Goal: Use online tool/utility: Utilize a website feature to perform a specific function

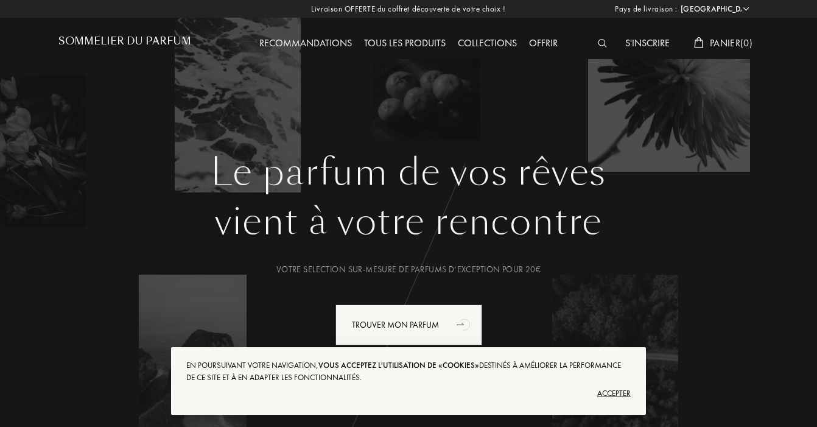
select select "FR"
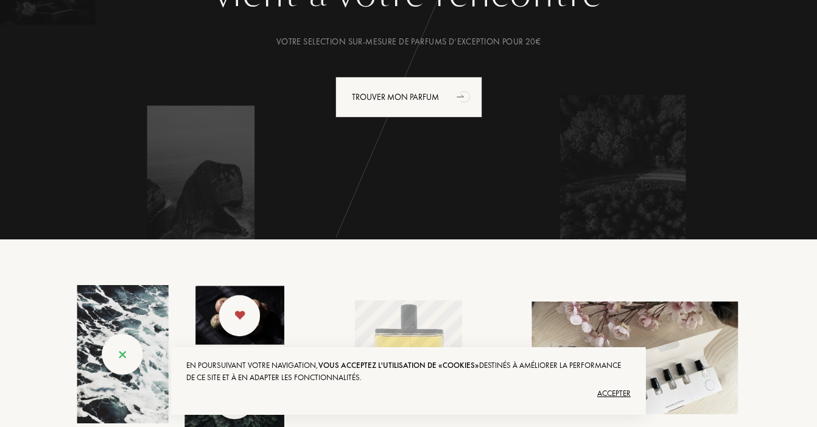
click at [613, 388] on div "Accepter" at bounding box center [408, 393] width 444 height 19
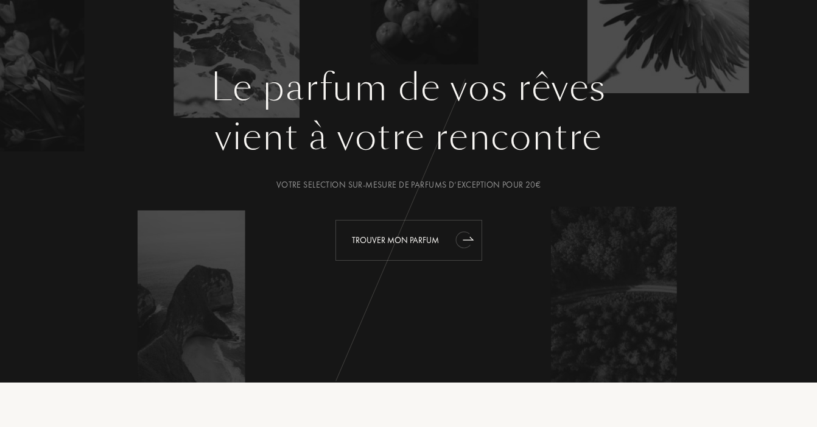
scroll to position [85, 0]
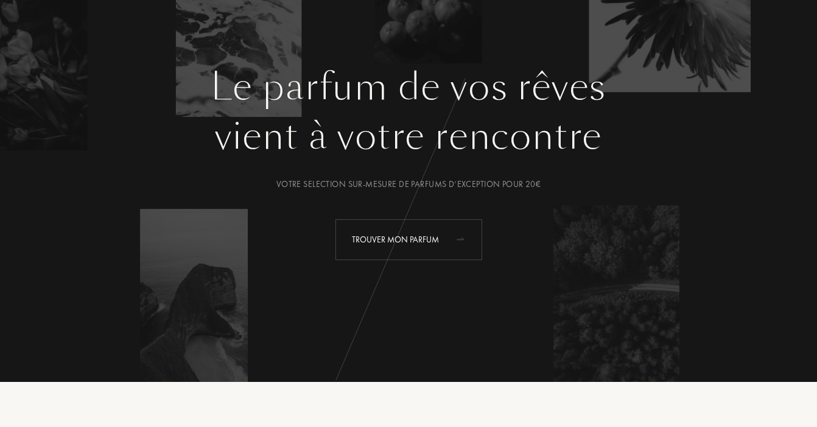
click at [430, 241] on div "Trouver mon parfum" at bounding box center [408, 239] width 147 height 41
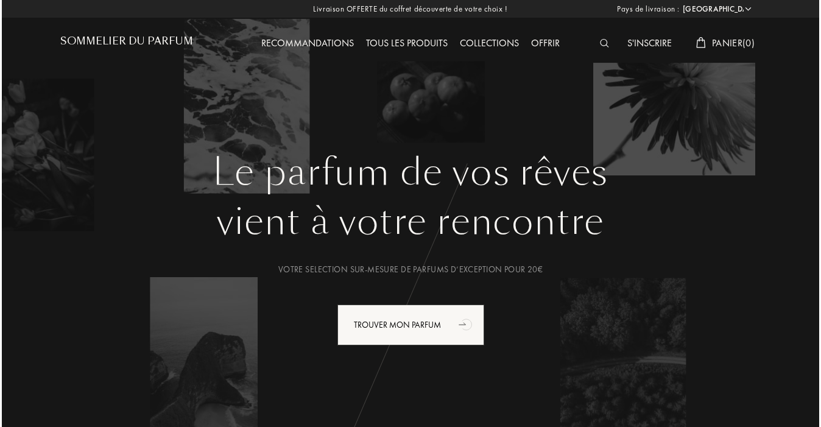
scroll to position [0, 0]
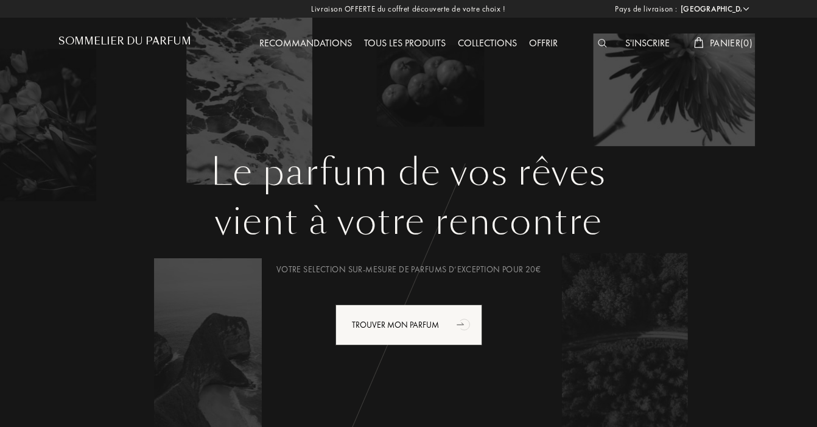
click at [600, 44] on img at bounding box center [602, 43] width 9 height 9
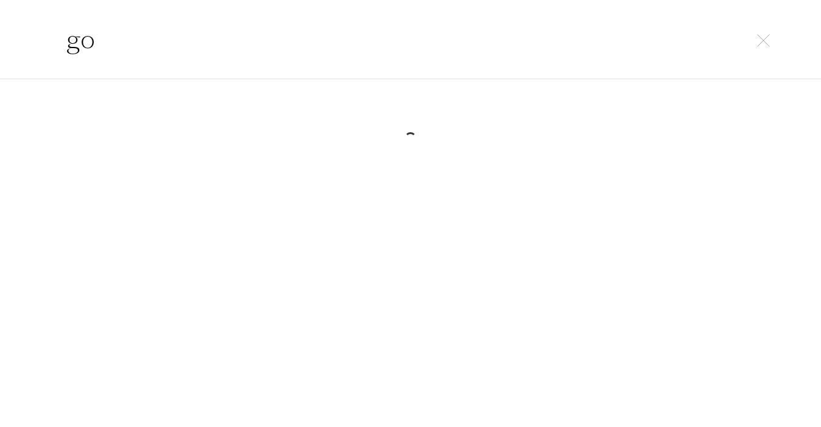
type input "g"
type input "a"
type input "amor amor"
click at [768, 35] on img at bounding box center [763, 40] width 13 height 13
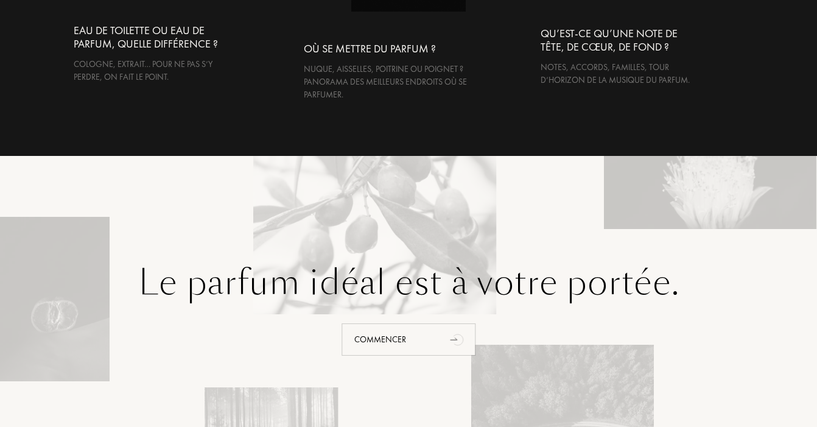
scroll to position [2505, 0]
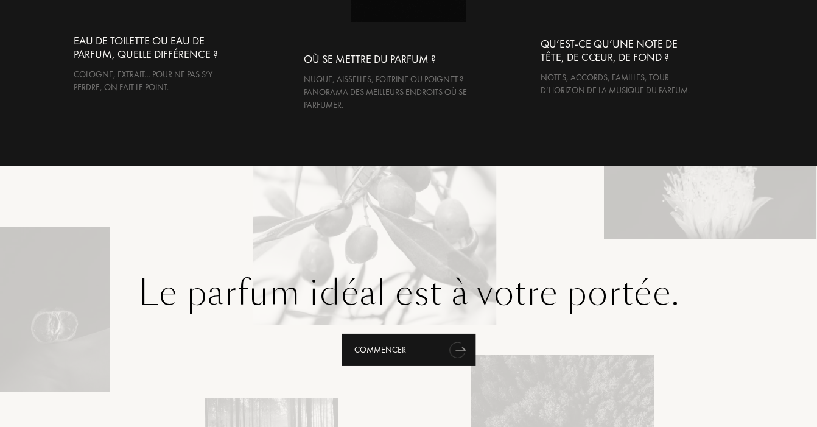
click at [384, 334] on div "Commencer" at bounding box center [409, 350] width 134 height 32
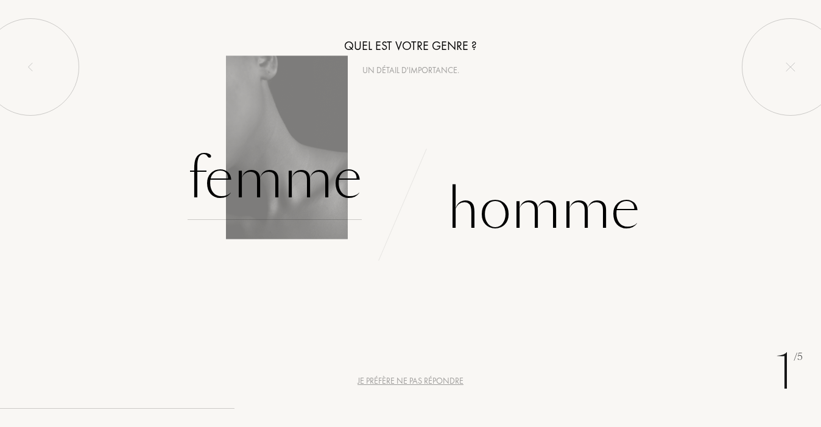
click at [300, 193] on div "Femme" at bounding box center [275, 179] width 174 height 82
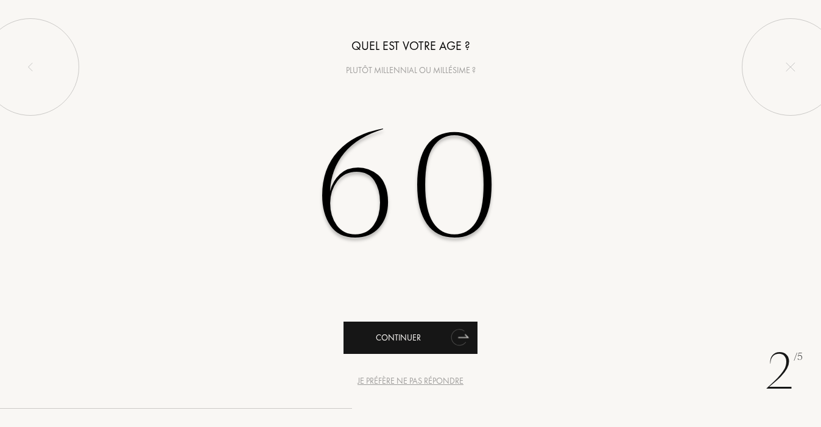
type input "60"
click at [426, 332] on div "Continuer" at bounding box center [410, 337] width 134 height 32
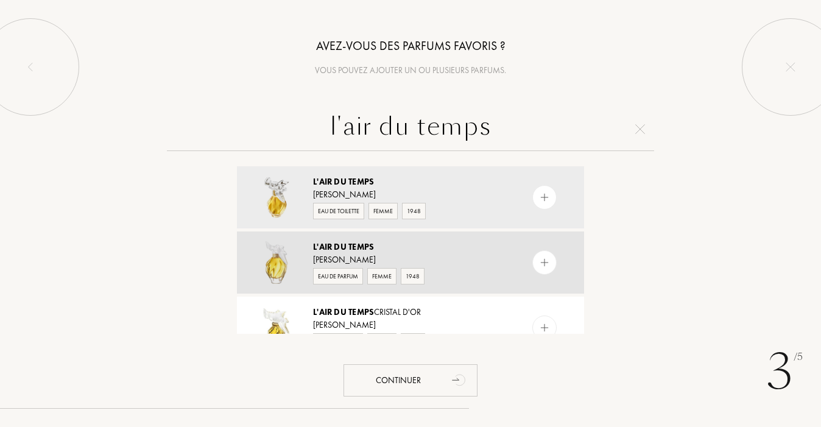
type input "l'air du temps"
click at [343, 272] on div "Eau de Parfum" at bounding box center [338, 276] width 50 height 16
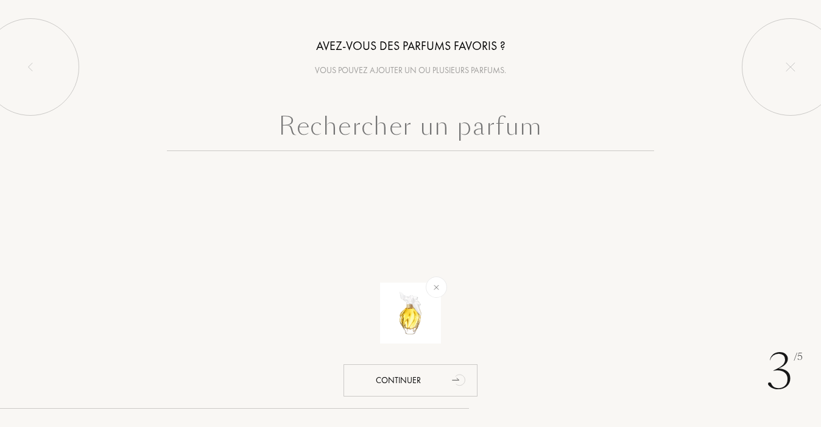
click at [425, 151] on div at bounding box center [410, 159] width 821 height 105
click at [426, 132] on input "text" at bounding box center [410, 129] width 487 height 44
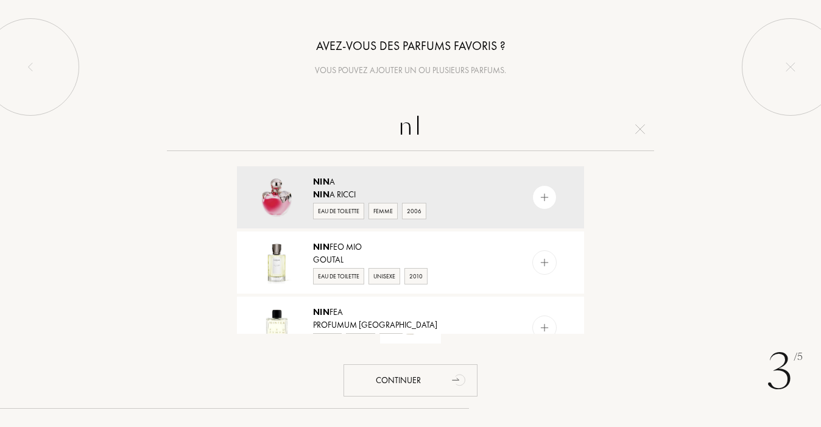
type input "n"
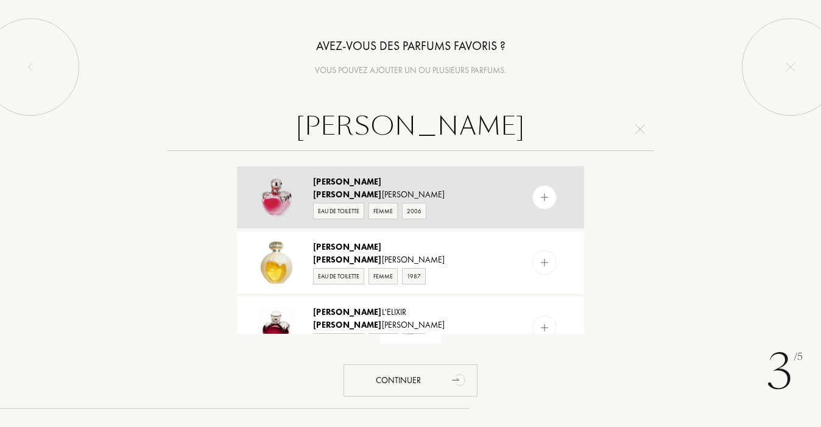
type input "Nina"
click at [342, 212] on div "Eau de Toilette" at bounding box center [338, 211] width 51 height 16
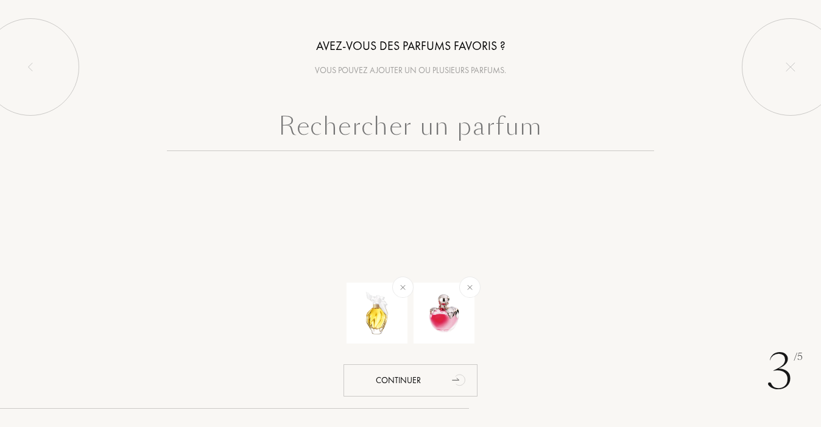
click at [404, 125] on input "text" at bounding box center [410, 129] width 487 height 44
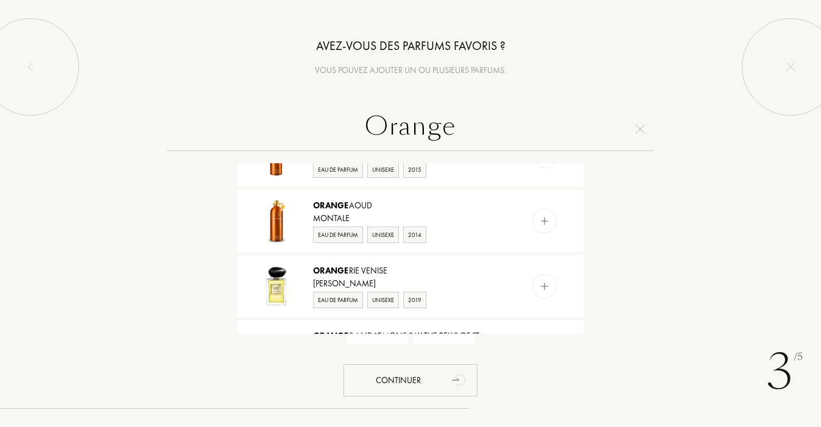
scroll to position [568, 0]
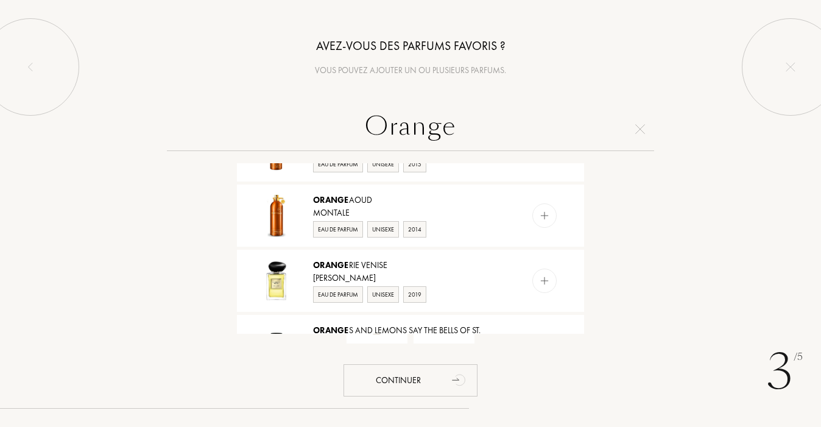
drag, startPoint x: 447, startPoint y: 128, endPoint x: 339, endPoint y: 122, distance: 109.2
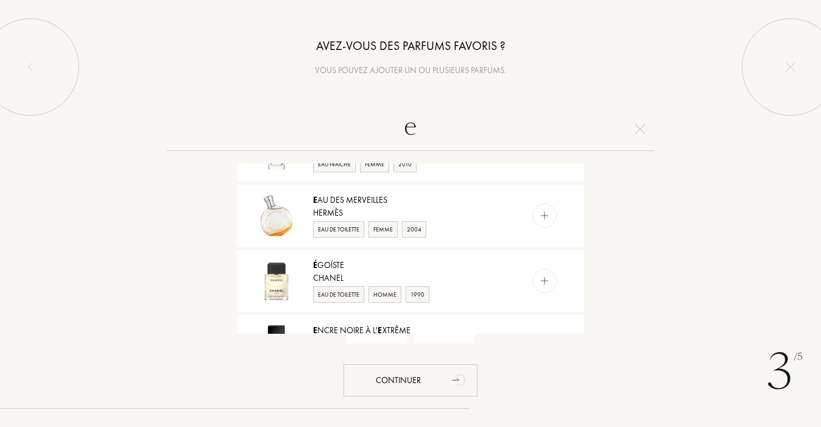
drag, startPoint x: 433, startPoint y: 123, endPoint x: 381, endPoint y: 127, distance: 52.5
click at [381, 127] on input "e" at bounding box center [410, 129] width 487 height 44
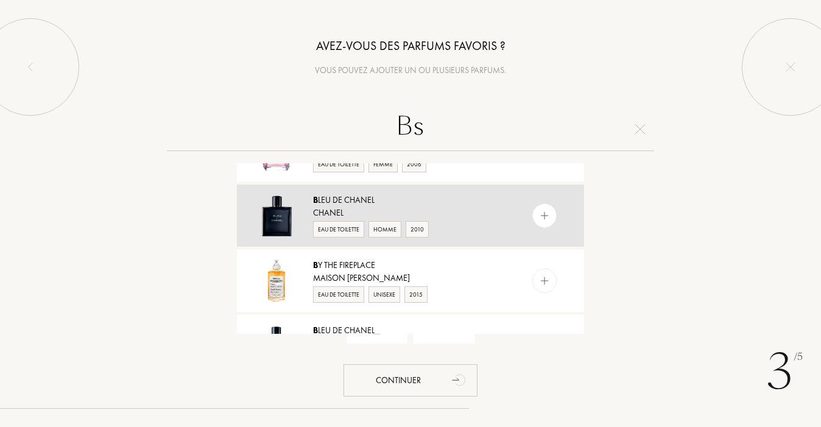
scroll to position [0, 0]
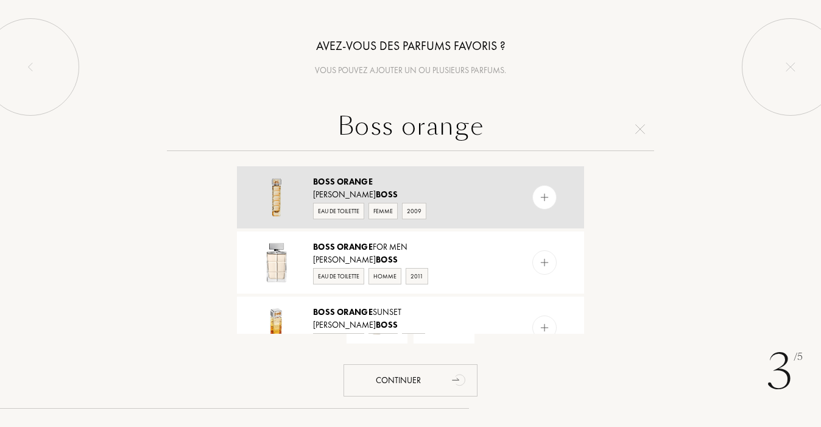
type input "Boss orange"
click at [329, 214] on div "Eau de Toilette" at bounding box center [338, 211] width 51 height 16
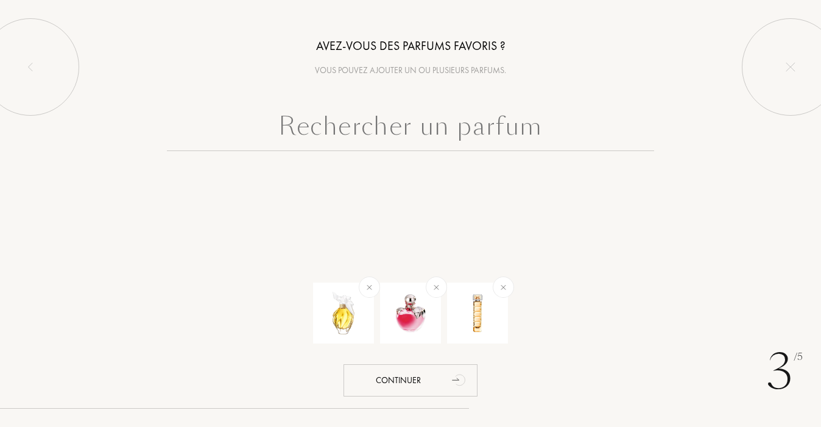
click at [362, 133] on input "text" at bounding box center [410, 129] width 487 height 44
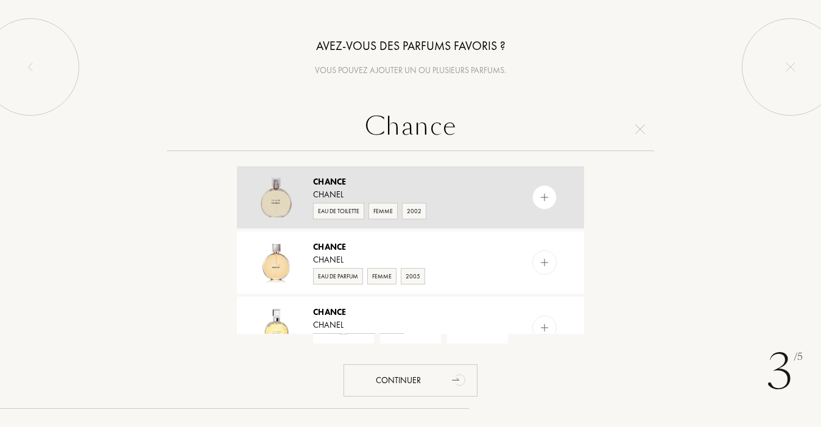
type input "Chance"
click at [323, 207] on div "Eau de Toilette" at bounding box center [338, 211] width 51 height 16
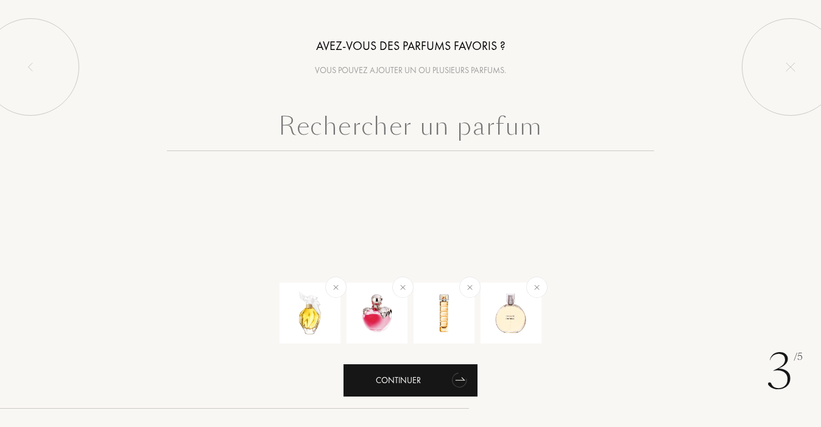
click at [371, 374] on div "Continuer" at bounding box center [410, 380] width 134 height 32
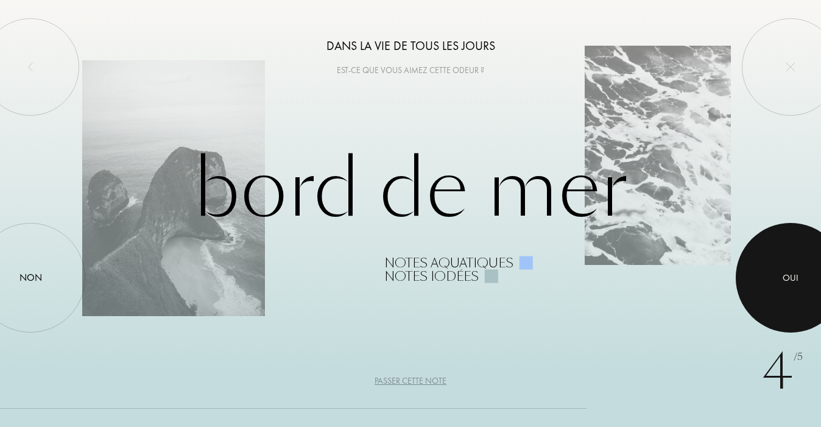
click at [785, 279] on div "Oui" at bounding box center [790, 277] width 16 height 14
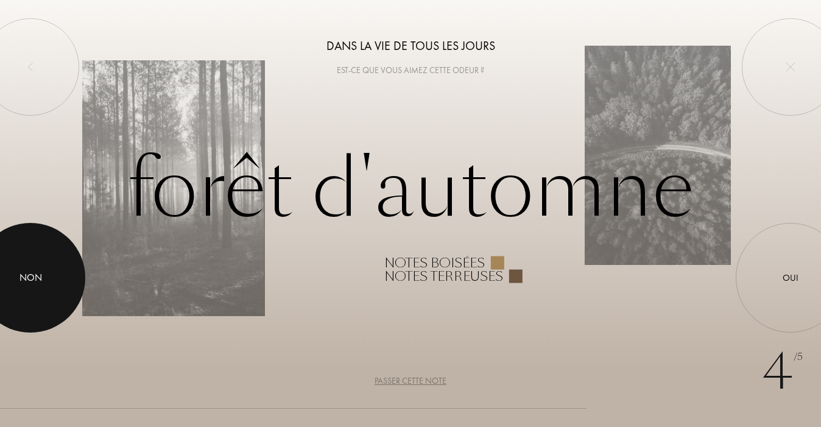
click at [16, 301] on div at bounding box center [31, 278] width 110 height 110
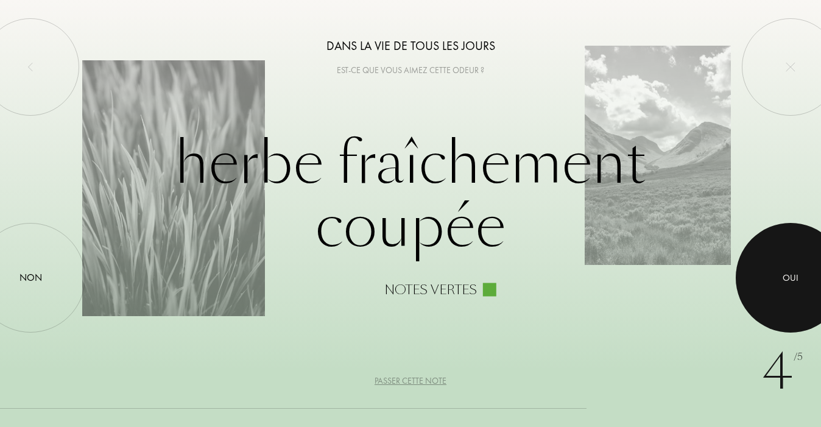
click at [783, 265] on div at bounding box center [790, 278] width 110 height 110
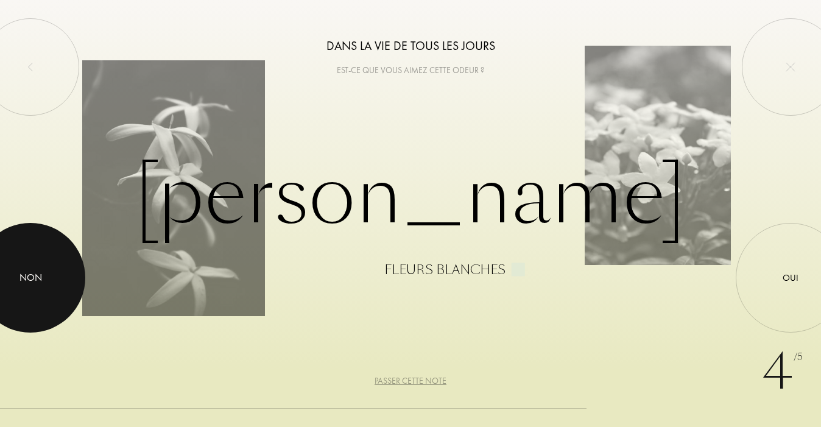
click at [63, 267] on div at bounding box center [31, 278] width 110 height 110
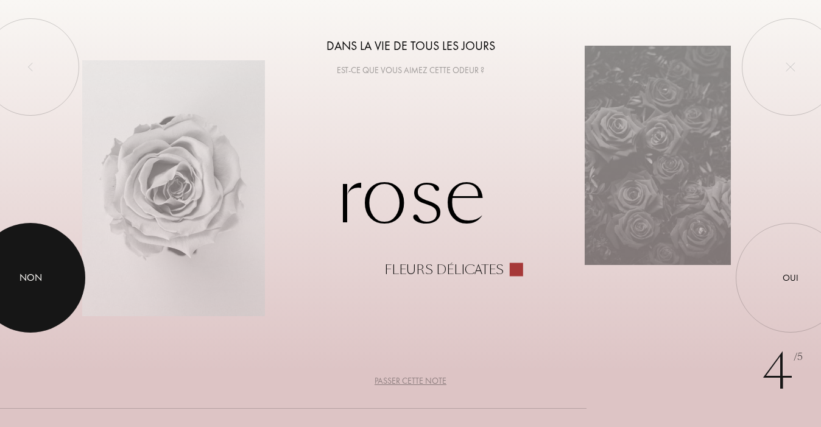
click at [63, 267] on div at bounding box center [31, 278] width 110 height 110
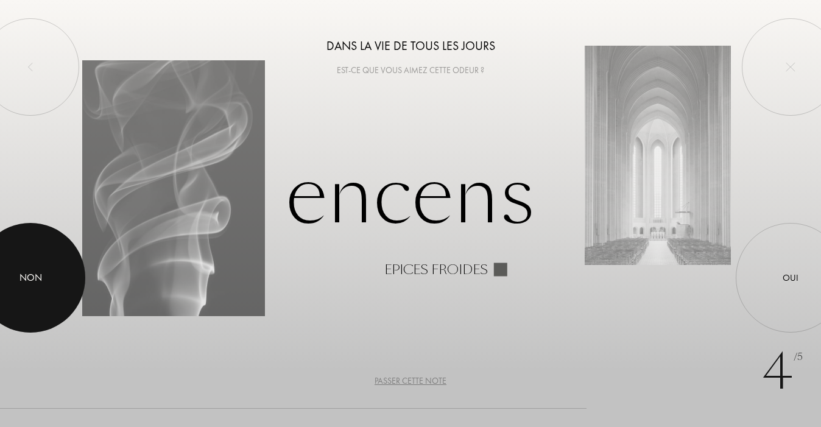
click at [63, 267] on div at bounding box center [31, 278] width 110 height 110
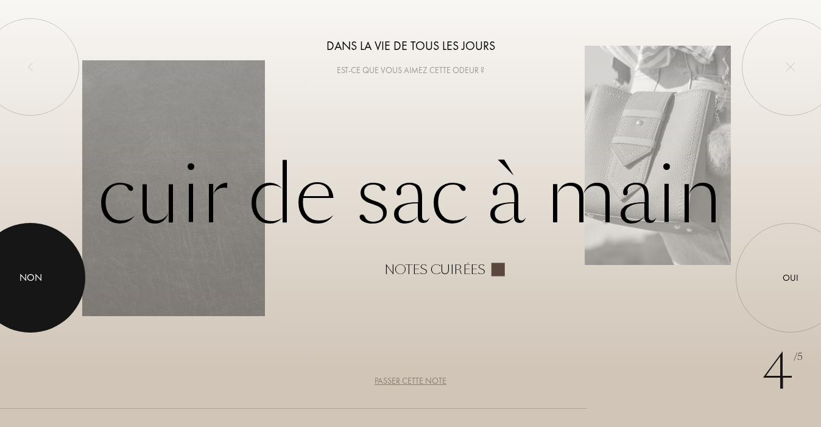
click at [63, 267] on div at bounding box center [31, 278] width 110 height 110
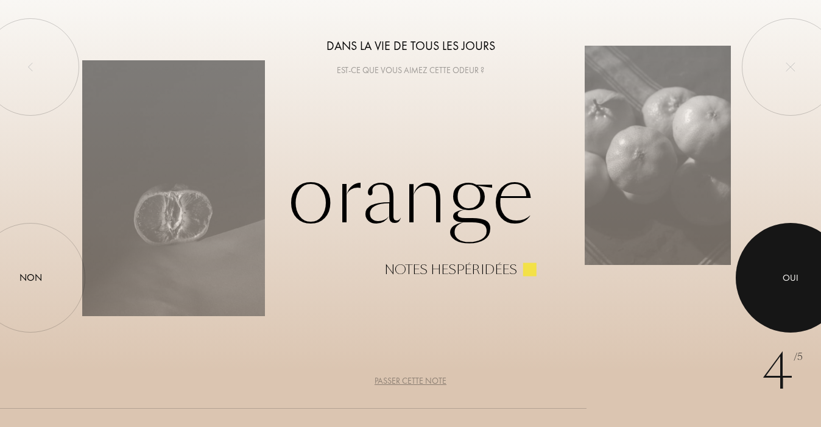
click at [792, 271] on div "Oui" at bounding box center [790, 277] width 16 height 14
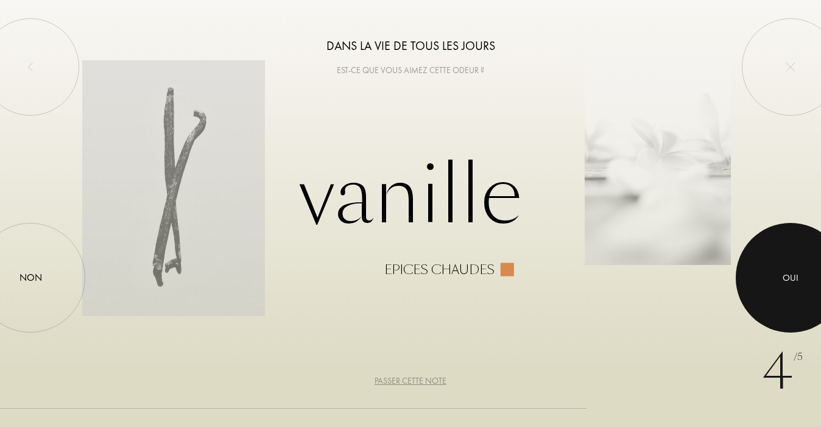
click at [792, 271] on div "Oui" at bounding box center [790, 277] width 16 height 14
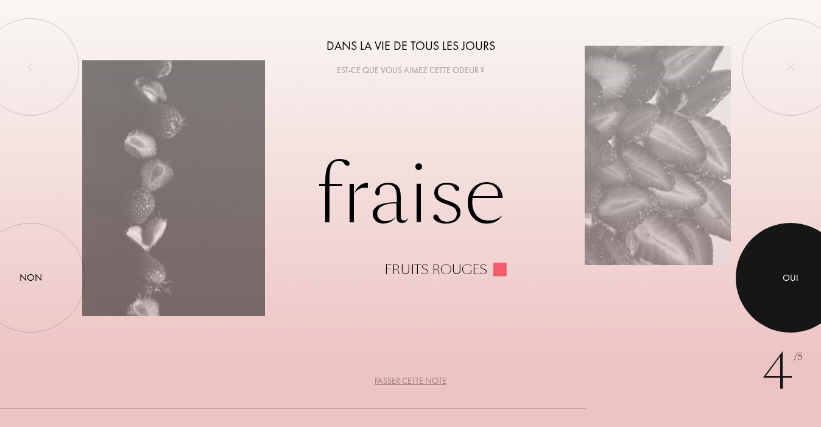
click at [778, 289] on div at bounding box center [790, 278] width 110 height 110
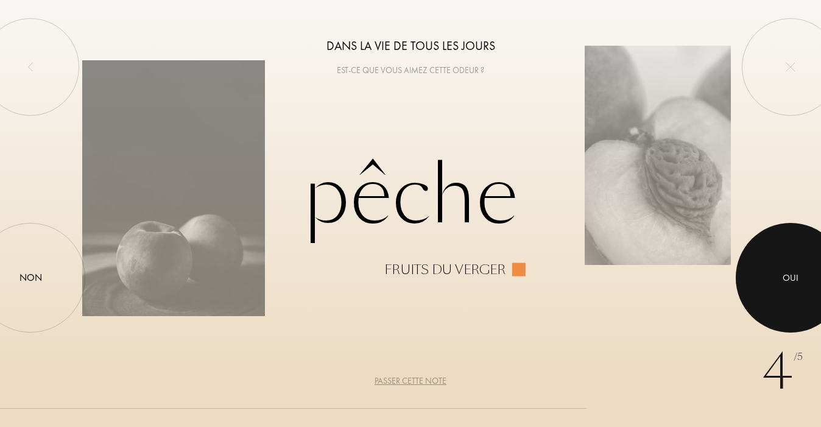
click at [778, 290] on div at bounding box center [790, 278] width 110 height 110
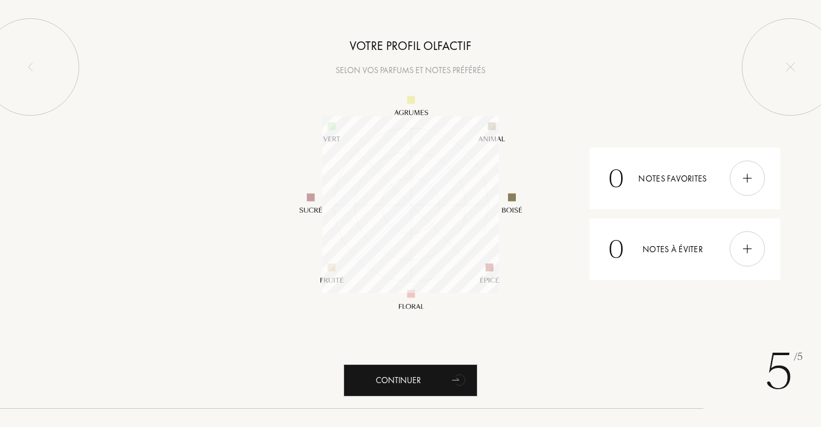
scroll to position [177, 177]
click at [741, 172] on img at bounding box center [746, 178] width 13 height 13
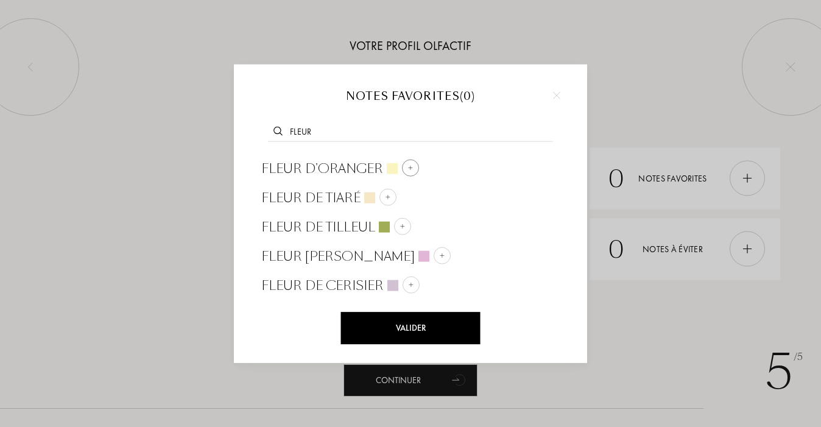
type input "fleur"
click at [345, 162] on span "Fleur d'oranger" at bounding box center [322, 169] width 122 height 18
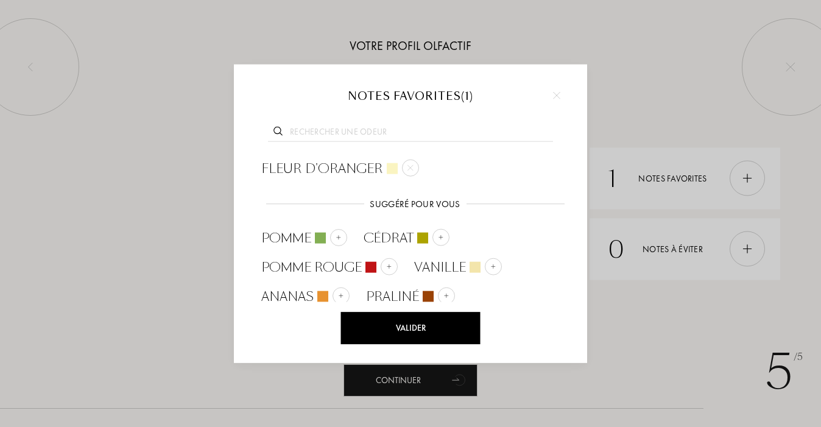
click at [381, 130] on input "text" at bounding box center [410, 133] width 285 height 16
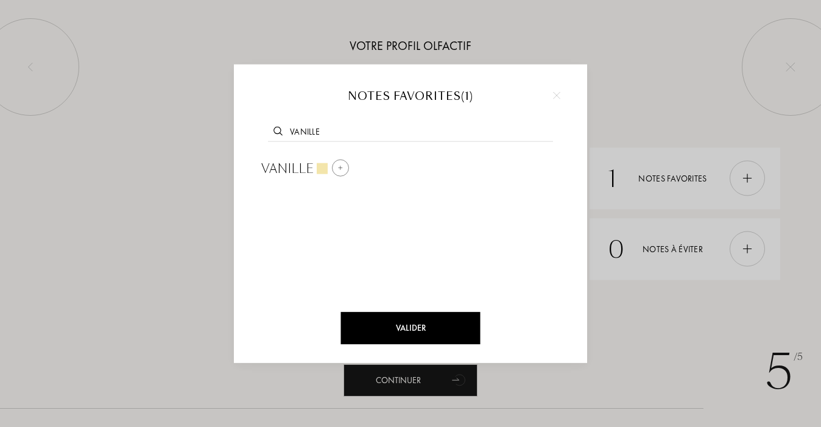
type input "vanille"
click at [287, 164] on span "Vanille" at bounding box center [287, 169] width 52 height 18
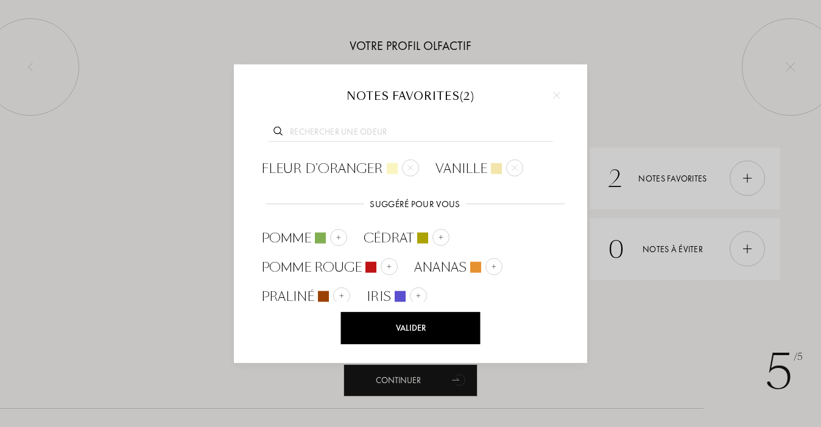
click at [350, 136] on input "text" at bounding box center [410, 133] width 285 height 16
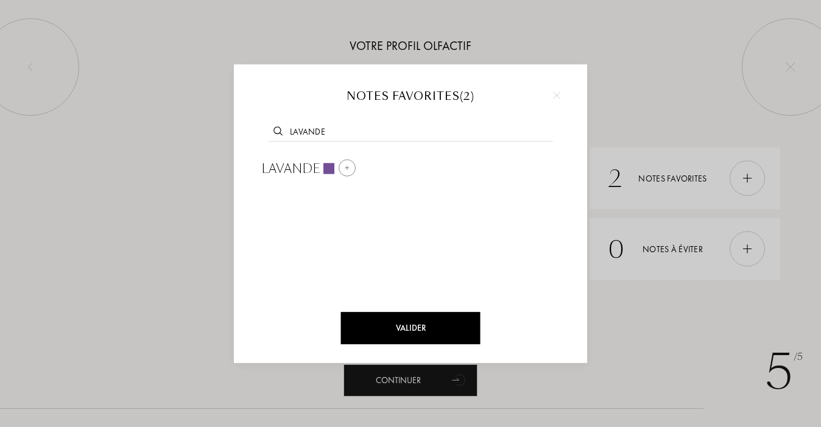
type input "lavande"
click at [304, 167] on span "Lavande" at bounding box center [290, 169] width 58 height 18
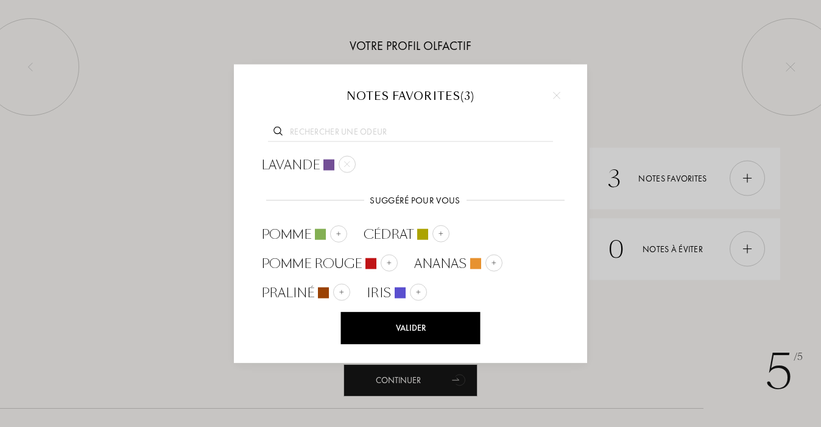
scroll to position [0, 0]
click at [407, 328] on div "Valider" at bounding box center [410, 328] width 139 height 32
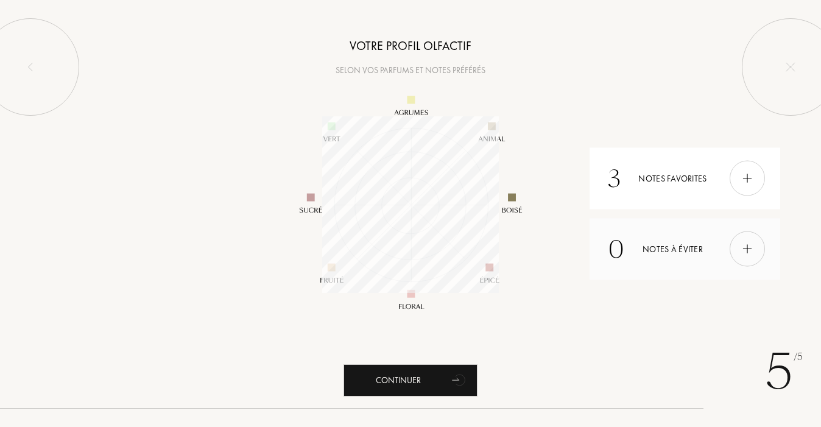
click at [738, 251] on div at bounding box center [746, 248] width 35 height 35
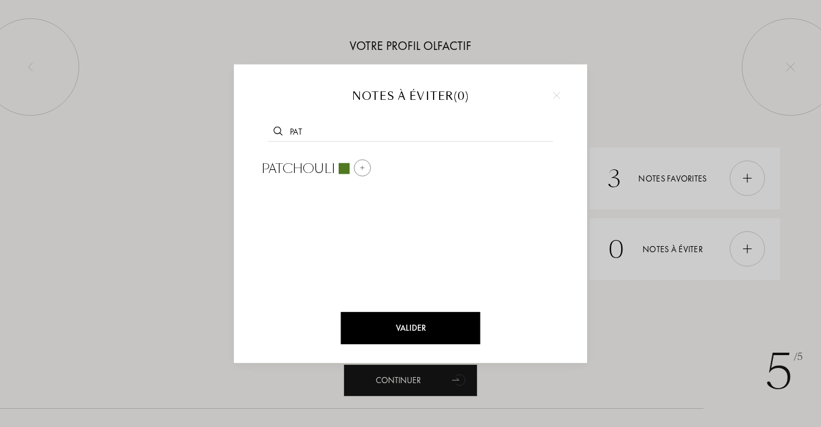
type input "pat"
click at [287, 165] on span "Patchouli" at bounding box center [298, 169] width 74 height 18
click at [421, 324] on div "Valider" at bounding box center [410, 328] width 139 height 32
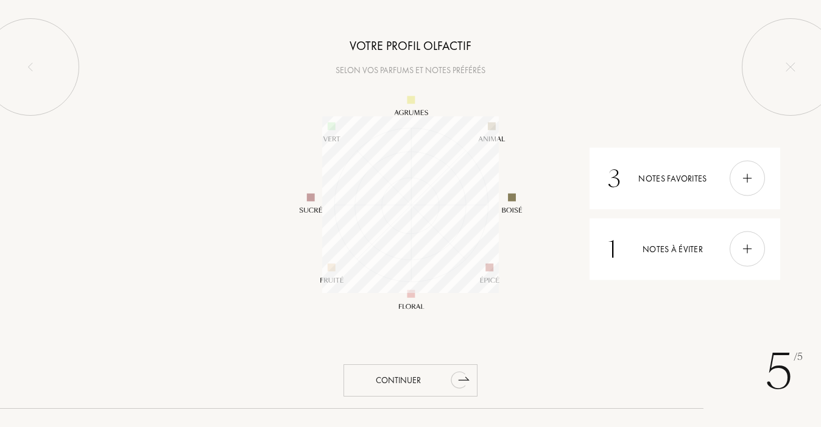
click at [402, 374] on div "Continuer" at bounding box center [410, 380] width 134 height 32
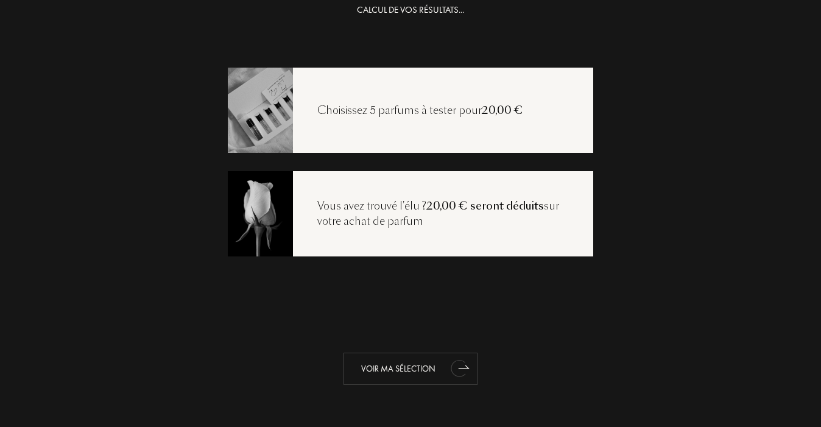
click at [428, 373] on div "Voir ma sélection" at bounding box center [410, 369] width 134 height 32
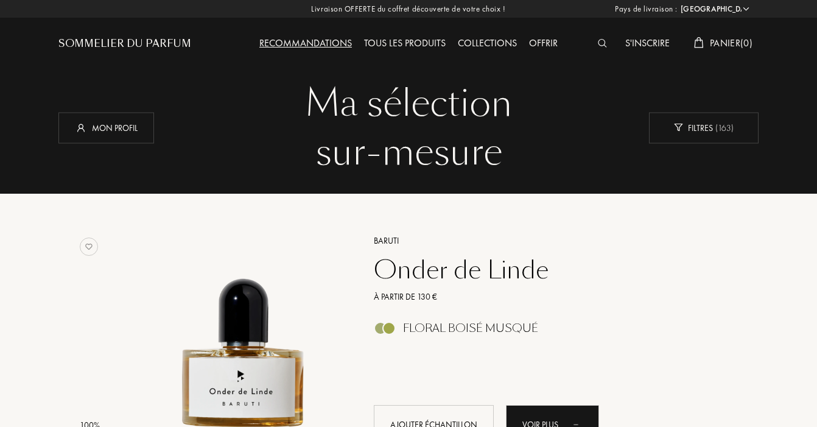
select select "FR"
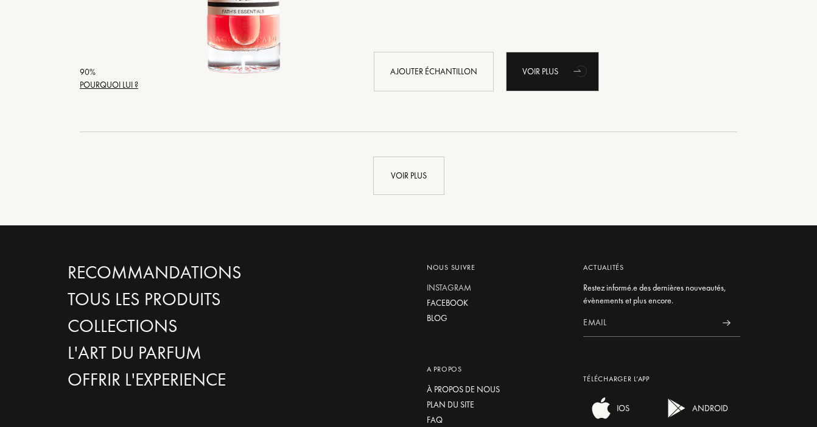
scroll to position [2978, 0]
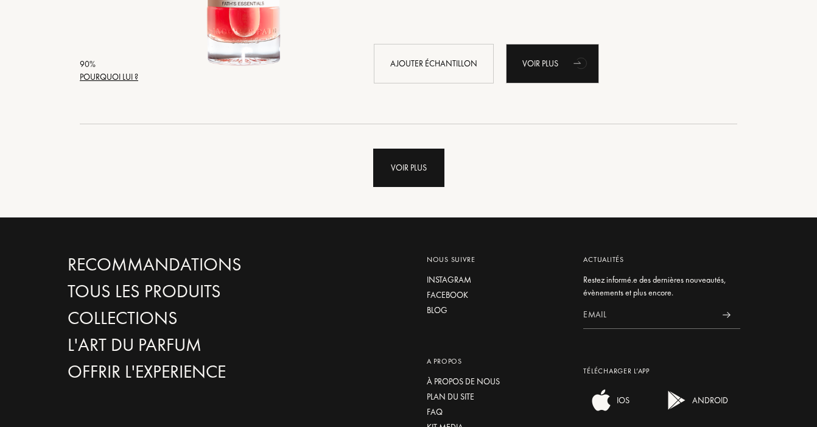
click at [416, 174] on div "Voir plus" at bounding box center [408, 168] width 71 height 38
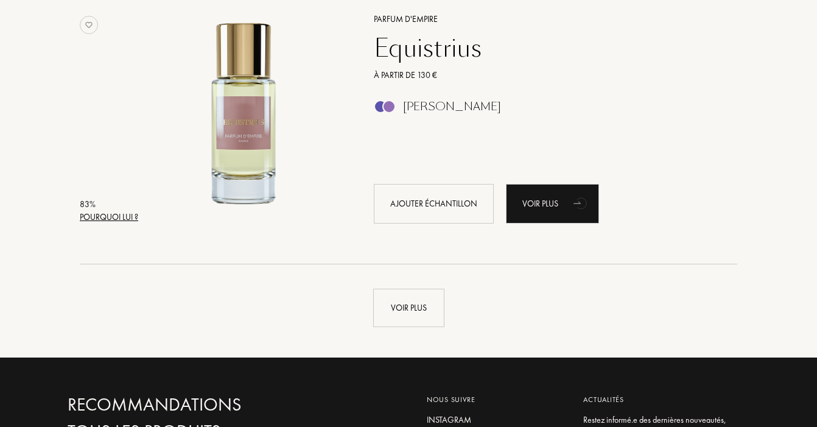
scroll to position [5751, 0]
